Goal: Navigation & Orientation: Find specific page/section

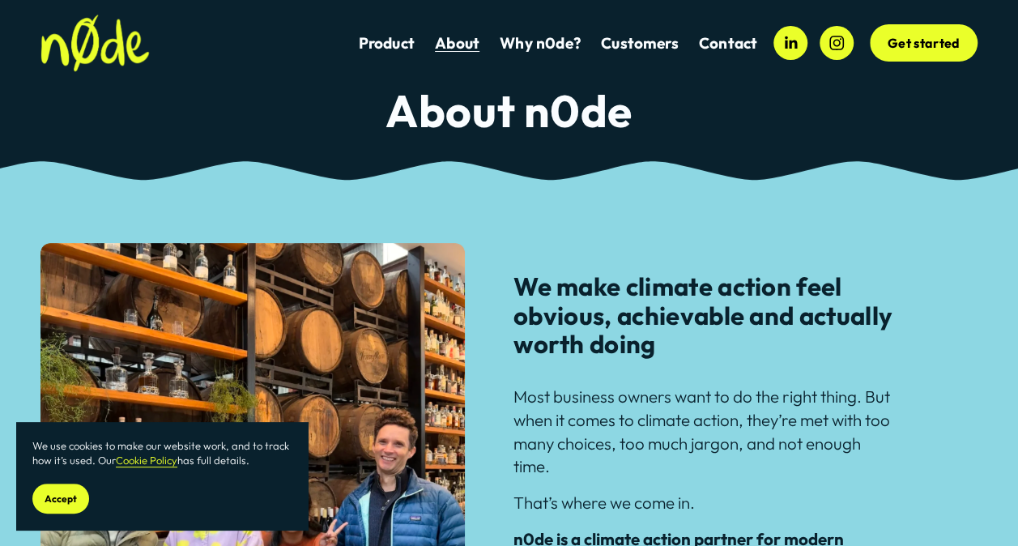
click at [395, 44] on link "Product" at bounding box center [387, 43] width 56 height 22
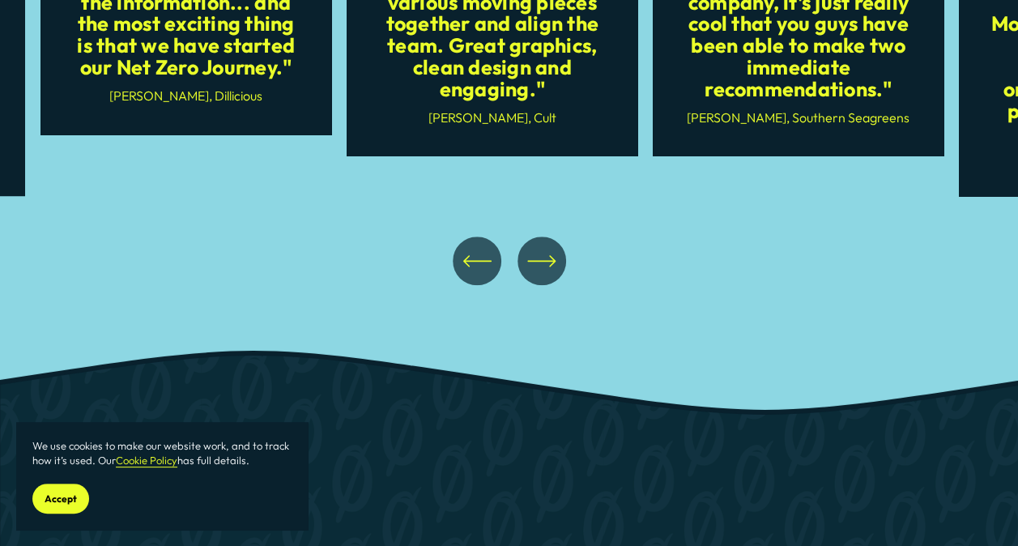
scroll to position [6639, 0]
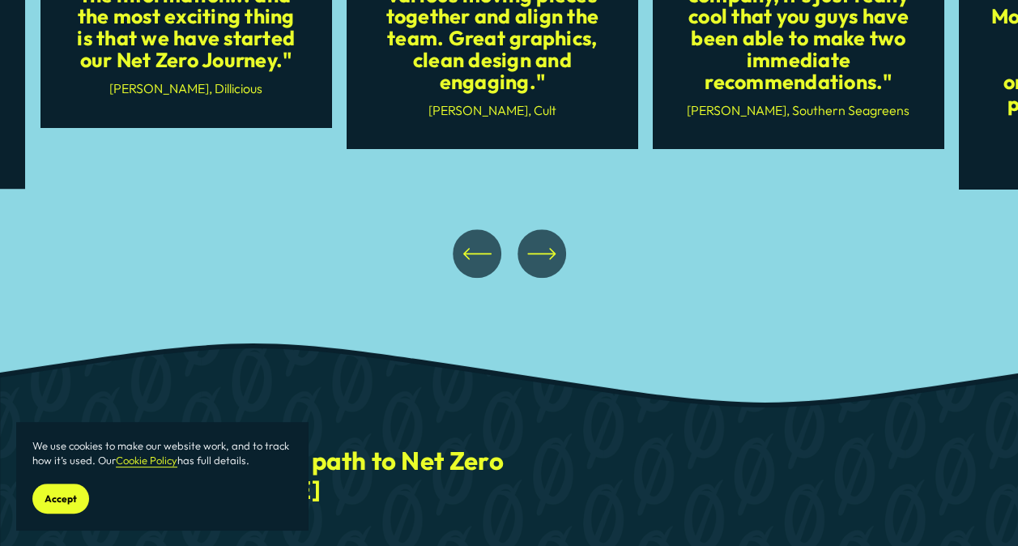
click at [530, 268] on icon "\a \a \a Next\a \a" at bounding box center [541, 253] width 29 height 29
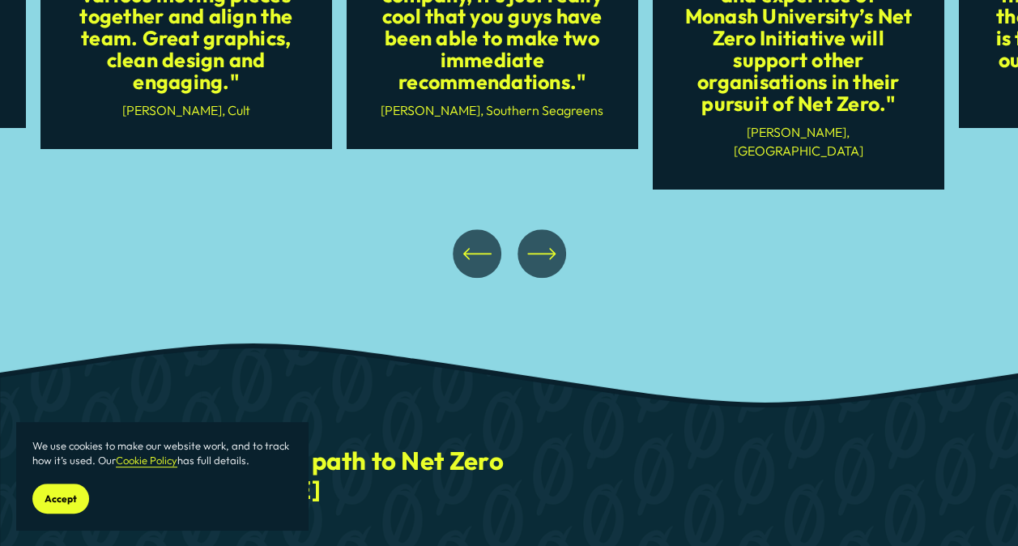
click at [530, 268] on icon "\a \a \a Next\a \a" at bounding box center [541, 253] width 29 height 29
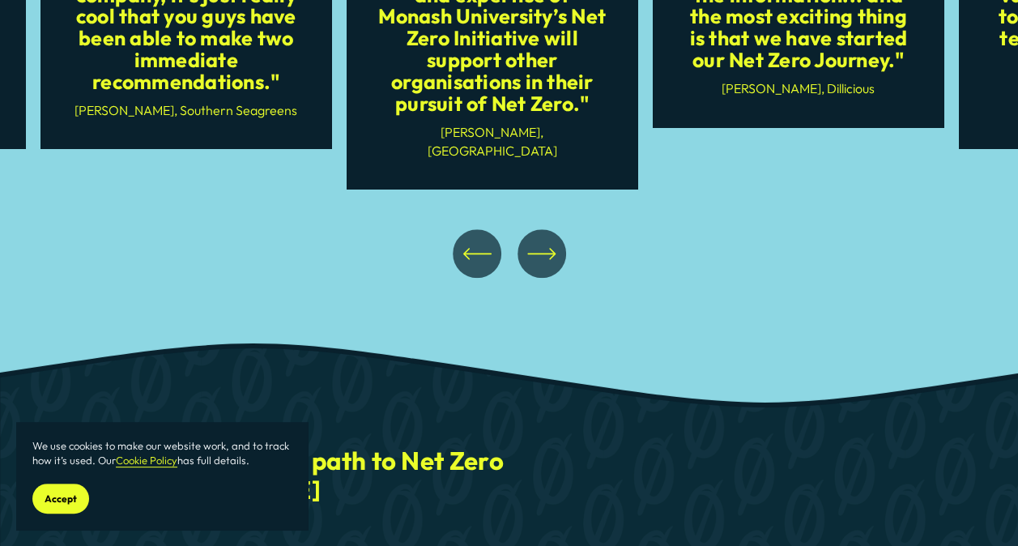
click at [530, 268] on icon "\a \a \a Next\a \a" at bounding box center [541, 253] width 29 height 29
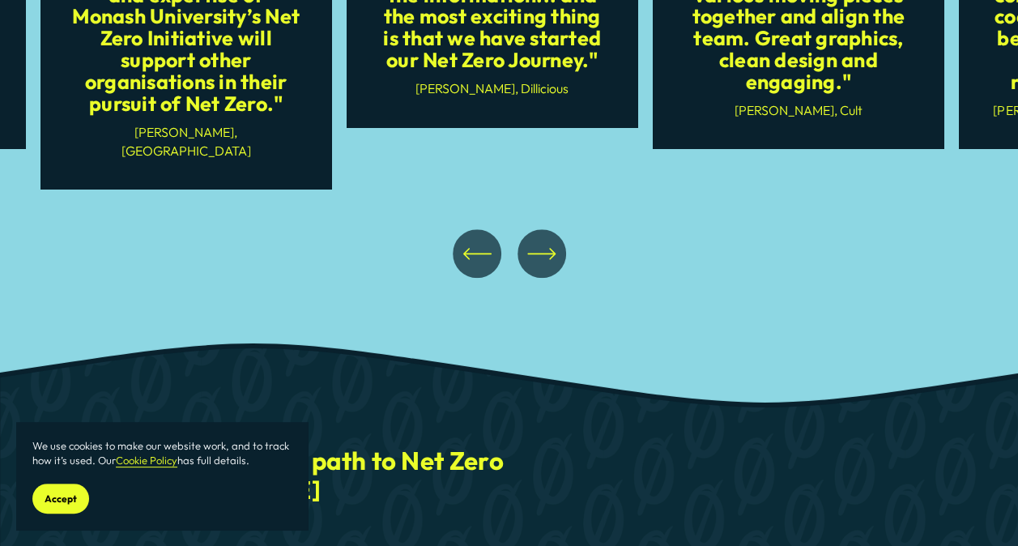
click at [530, 268] on icon "\a \a \a Next\a \a" at bounding box center [541, 253] width 29 height 29
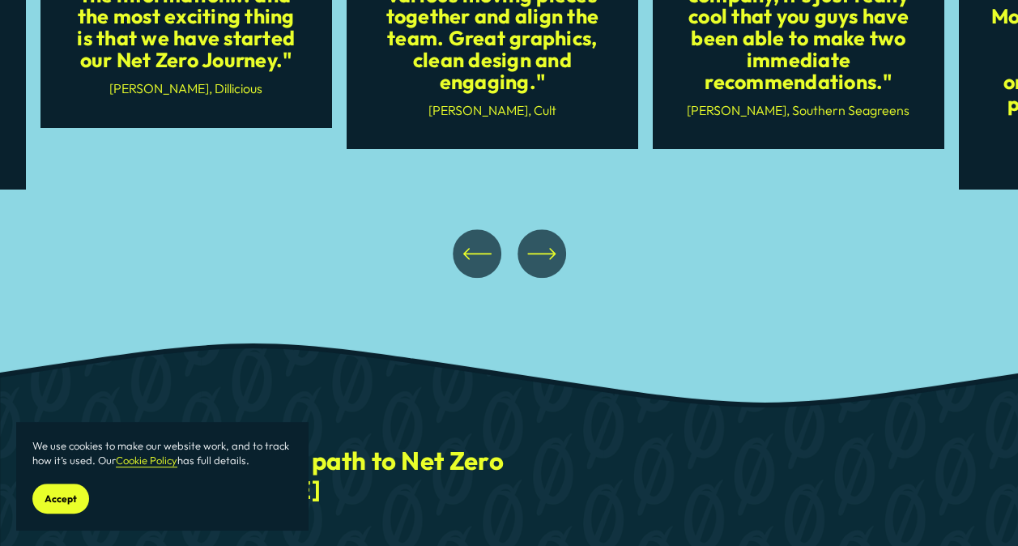
click at [530, 268] on icon "\a \a \a Next\a \a" at bounding box center [541, 253] width 29 height 29
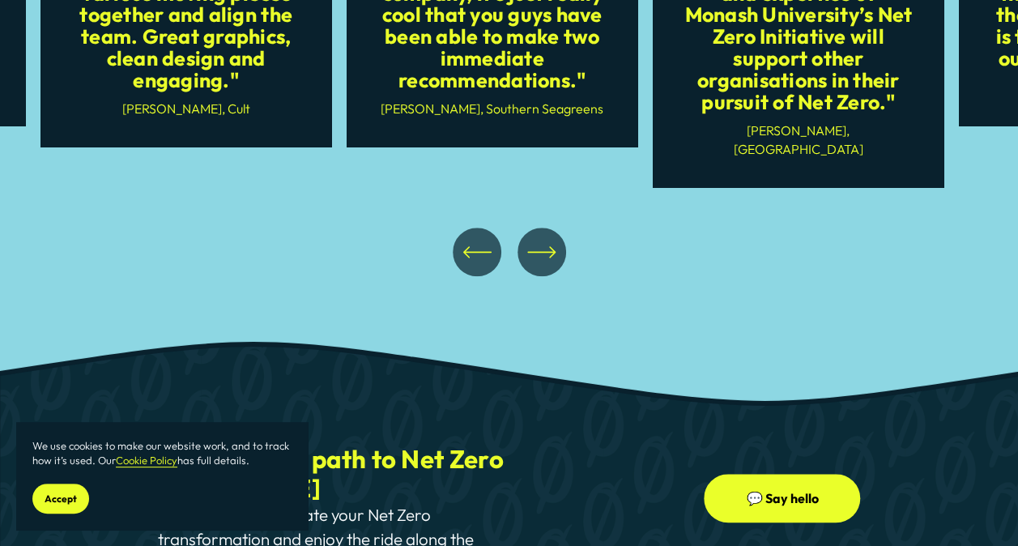
scroll to position [6635, 0]
